Goal: Task Accomplishment & Management: Manage account settings

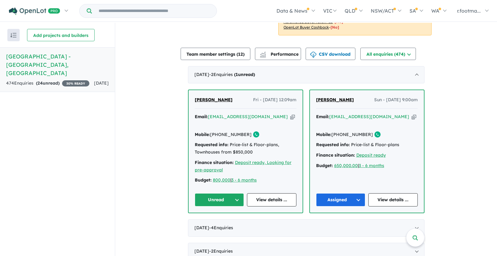
scroll to position [180, 0]
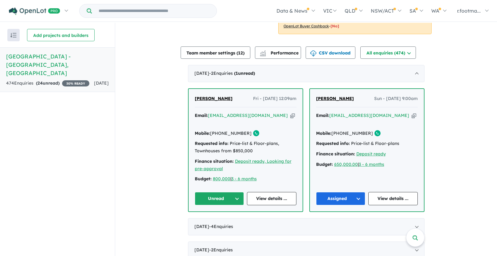
drag, startPoint x: 231, startPoint y: 90, endPoint x: 189, endPoint y: 90, distance: 41.8
click at [189, 90] on div "[PERSON_NAME] Fri - [DATE] 12:09am Email: [EMAIL_ADDRESS][DOMAIN_NAME] Copied! …" at bounding box center [246, 150] width 114 height 122
copy span "[PERSON_NAME]"
click at [291, 112] on icon "button" at bounding box center [293, 115] width 5 height 6
copy span "[PERSON_NAME]"
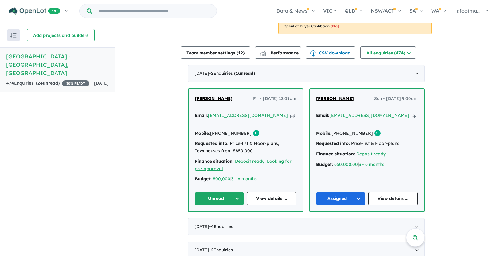
drag, startPoint x: 243, startPoint y: 117, endPoint x: 209, endPoint y: 117, distance: 33.2
click at [209, 130] on div "Mobile: [PHONE_NUMBER] Copied!" at bounding box center [246, 133] width 102 height 7
copy div "[PHONE_NUMBER]"
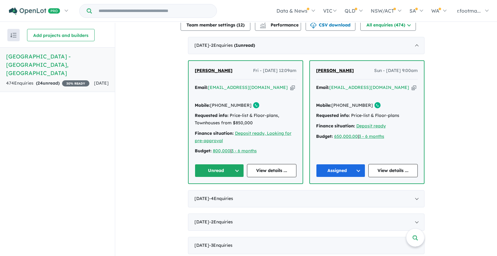
scroll to position [228, 0]
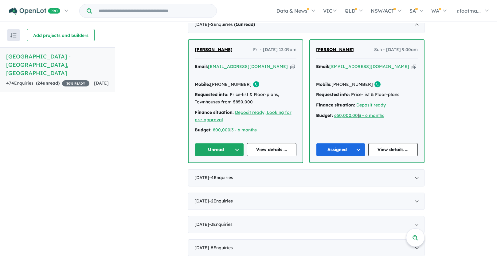
click at [236, 143] on button "Unread" at bounding box center [220, 149] width 50 height 13
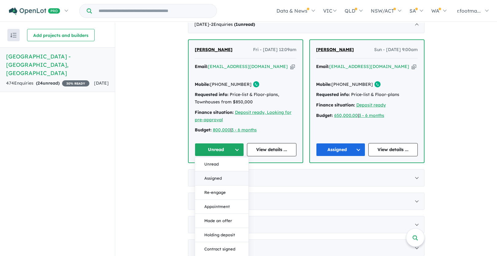
click at [228, 171] on button "Assigned" at bounding box center [222, 178] width 54 height 14
